Goal: Navigation & Orientation: Find specific page/section

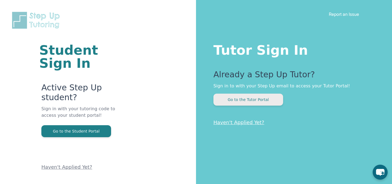
click at [254, 99] on button "Go to the Tutor Portal" at bounding box center [248, 100] width 70 height 12
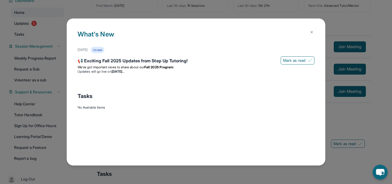
scroll to position [44, 0]
click at [141, 63] on div "📢 Exciting Fall 2025 Updates from Step Up Tutoring!" at bounding box center [196, 61] width 237 height 8
click at [124, 69] on strong "[DATE]" at bounding box center [118, 71] width 13 height 4
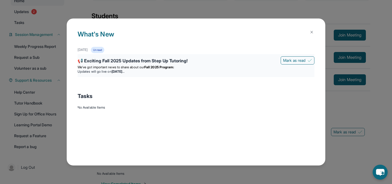
scroll to position [72, 0]
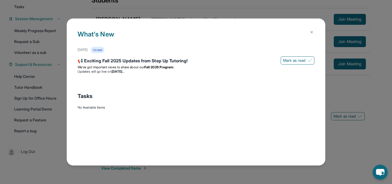
click at [314, 33] on button at bounding box center [311, 32] width 11 height 11
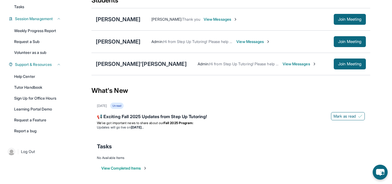
click at [147, 168] on img at bounding box center [145, 168] width 4 height 4
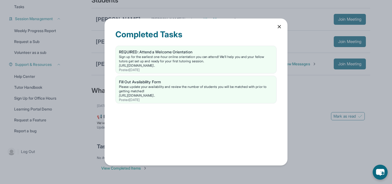
click at [280, 25] on icon at bounding box center [279, 26] width 5 height 5
